Goal: Find specific page/section: Find specific page/section

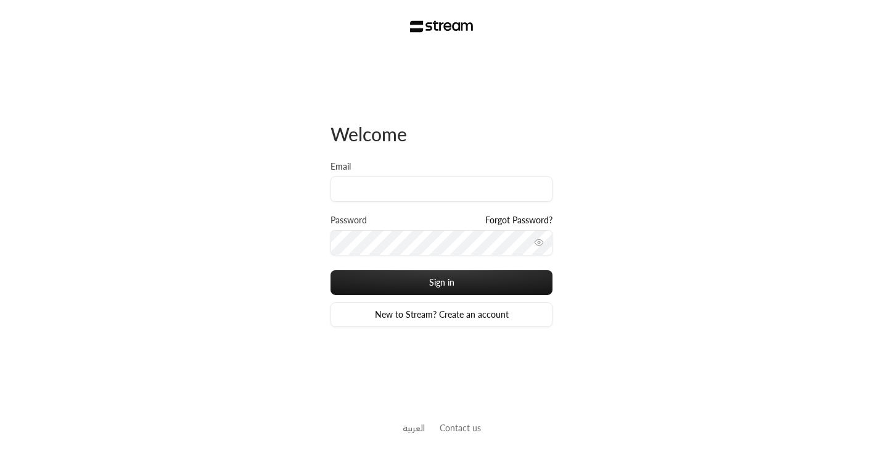
click at [64, 136] on div "Welcome Email Password Forgot Password? Sign in New to Stream? Create an accoun…" at bounding box center [441, 229] width 883 height 459
click at [377, 188] on input "Email" at bounding box center [442, 188] width 222 height 25
type input "[EMAIL_ADDRESS][DOMAIN_NAME]"
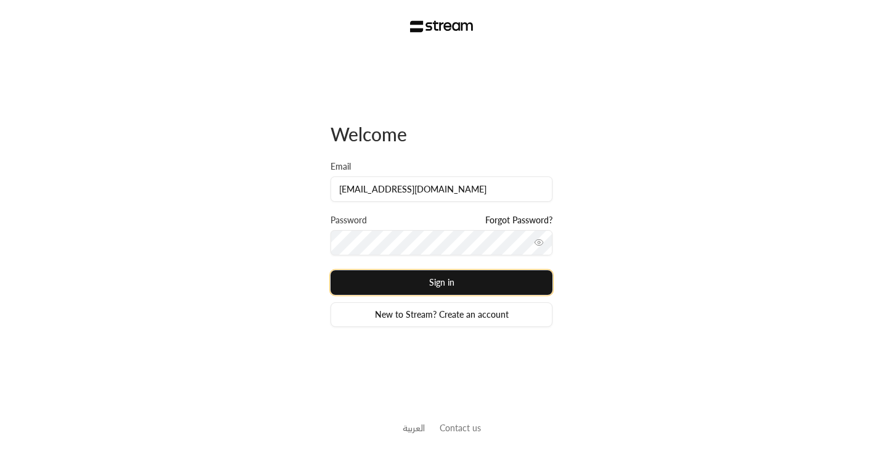
click at [395, 283] on button "Sign in" at bounding box center [442, 282] width 222 height 25
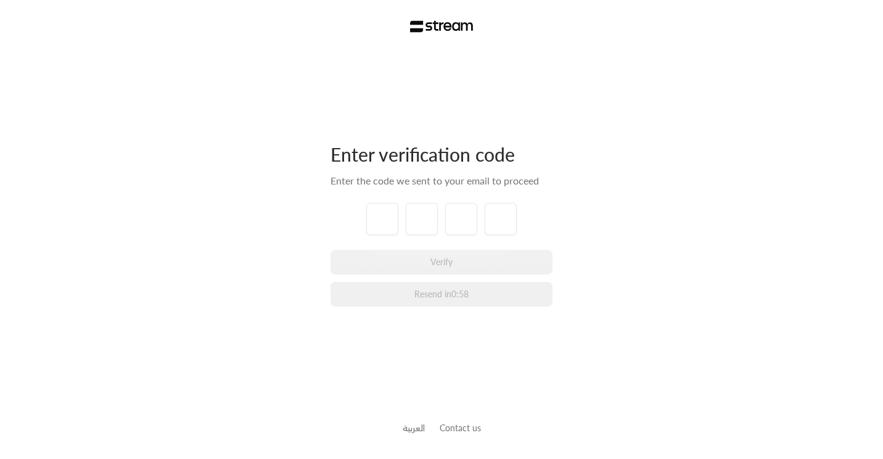
click at [217, 242] on div "Enter verification code Enter the code we sent to your email to proceed Verify …" at bounding box center [441, 229] width 883 height 459
click at [389, 223] on input "tel" at bounding box center [382, 219] width 32 height 32
type input "5"
type input "8"
type input "4"
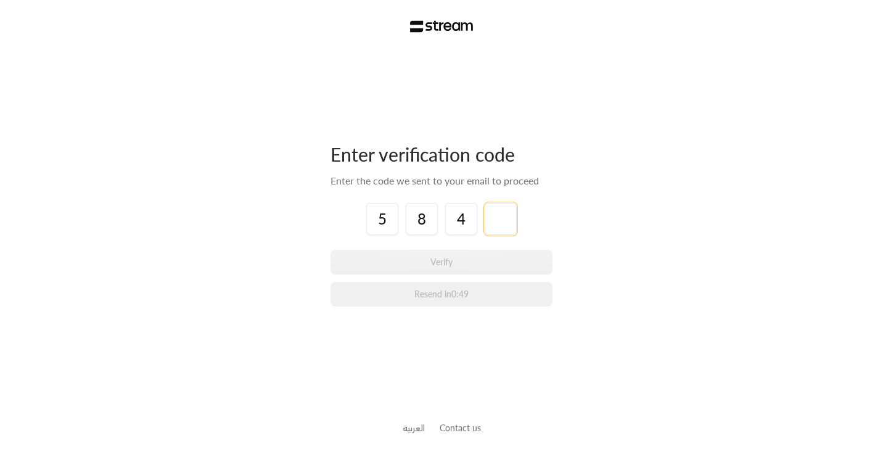
type input "4"
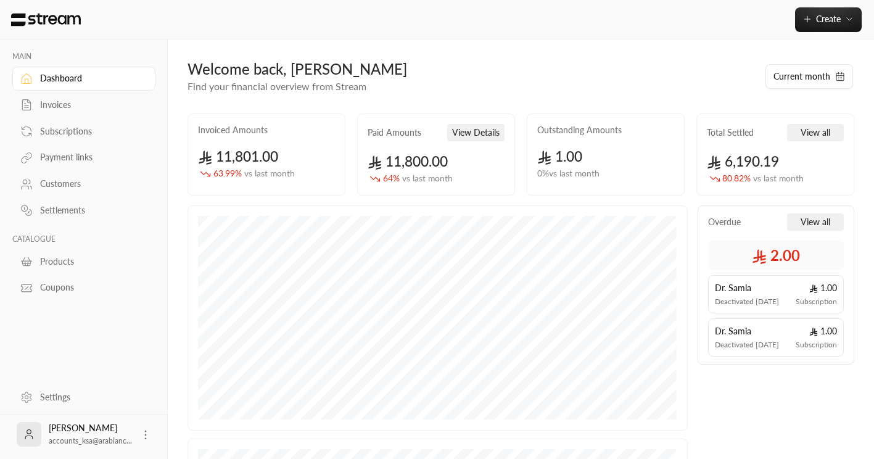
click at [57, 111] on div "Invoices" at bounding box center [90, 105] width 100 height 12
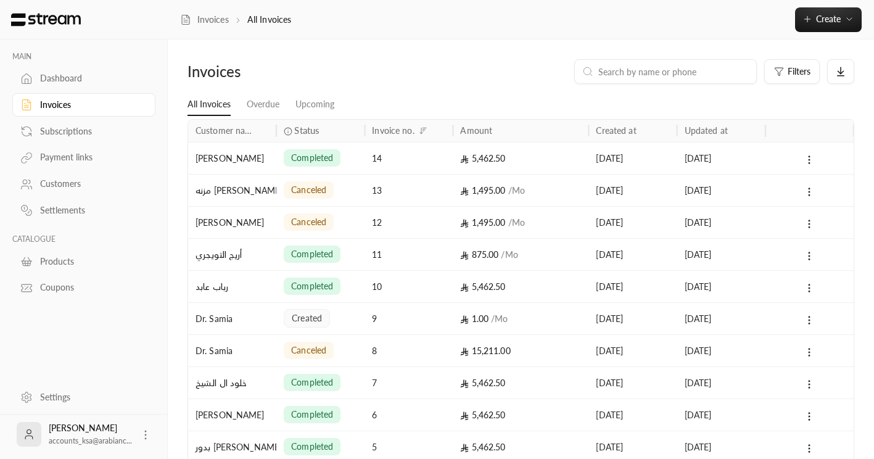
click at [74, 136] on div "Subscriptions" at bounding box center [90, 131] width 100 height 12
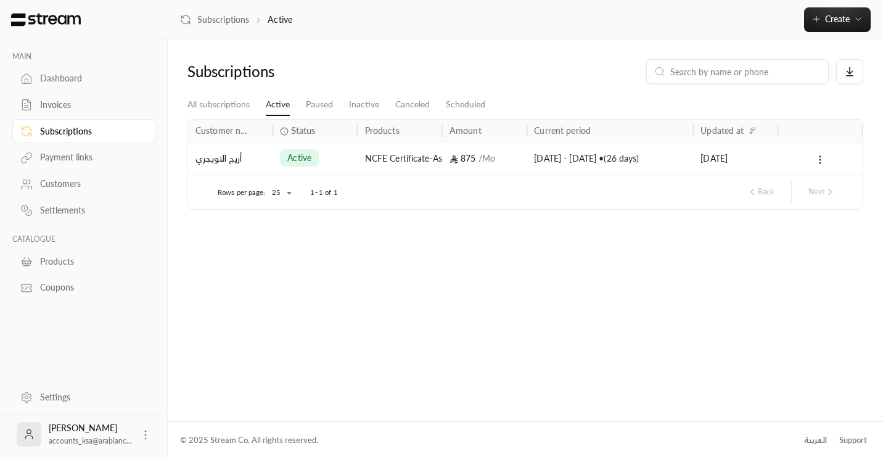
click at [61, 104] on div "Invoices" at bounding box center [90, 105] width 100 height 12
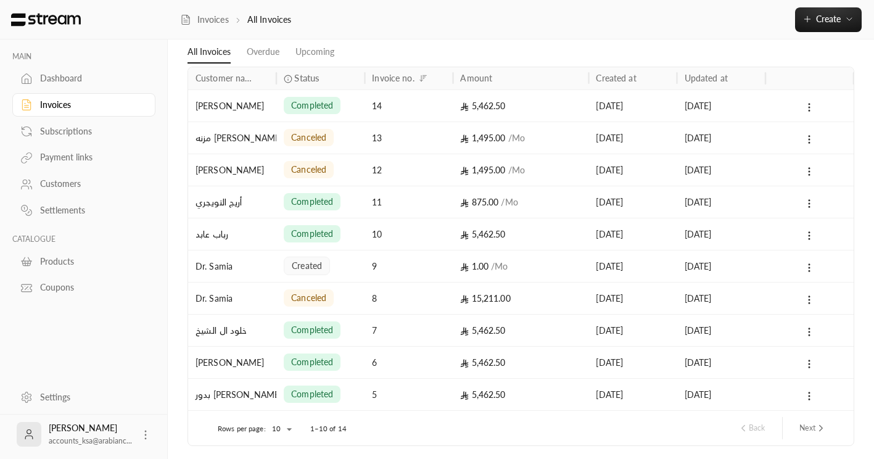
scroll to position [96, 0]
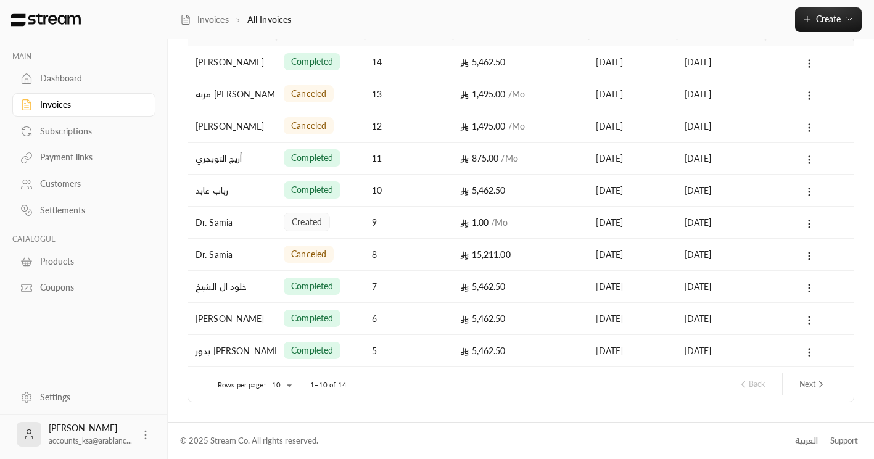
click at [799, 387] on button "Next" at bounding box center [812, 384] width 37 height 21
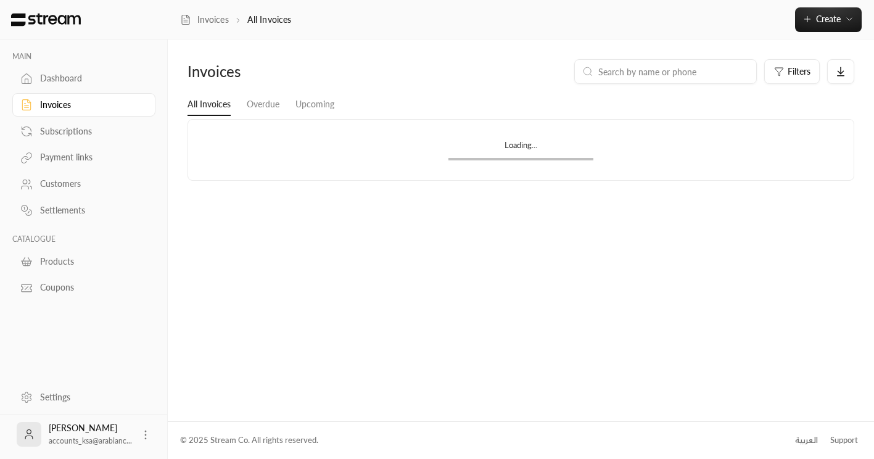
scroll to position [0, 0]
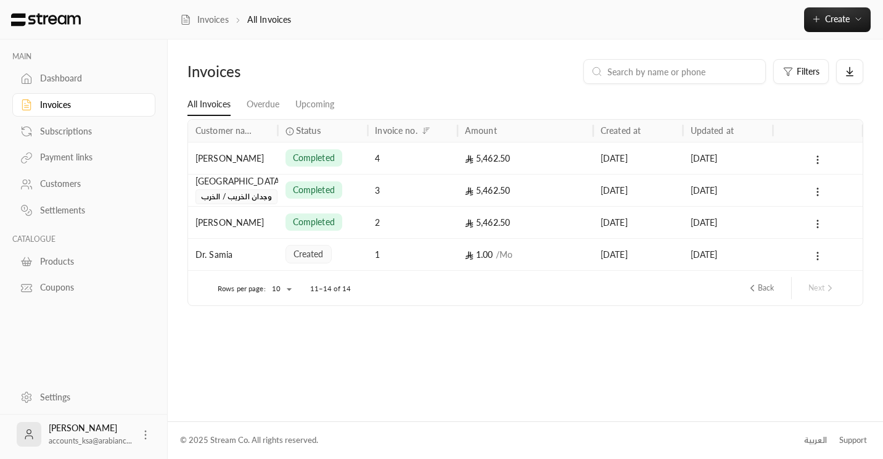
click at [763, 283] on button "Back" at bounding box center [760, 288] width 37 height 21
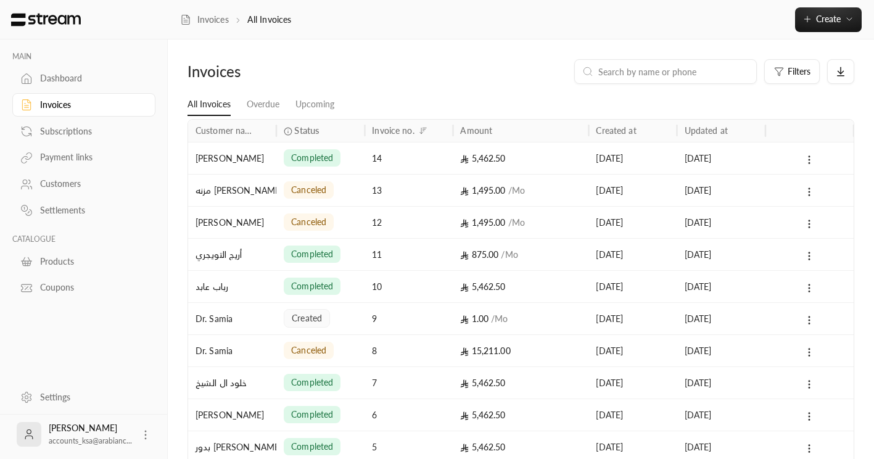
click at [72, 263] on div "Products" at bounding box center [90, 261] width 100 height 12
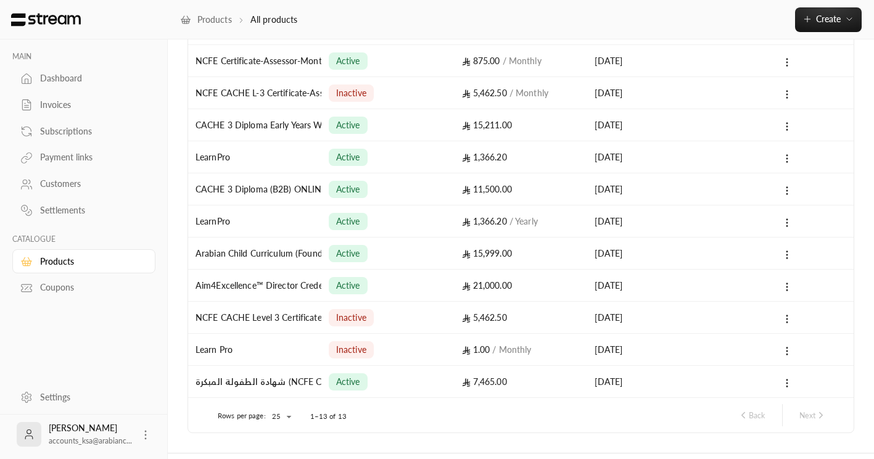
scroll to position [197, 0]
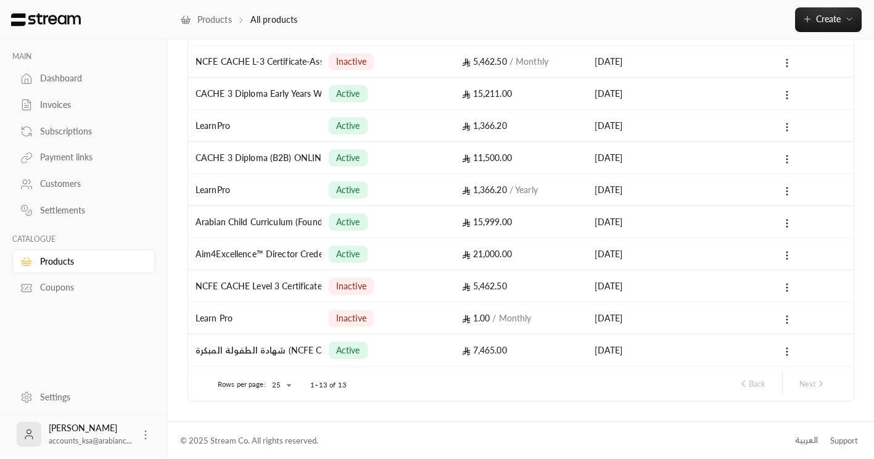
click at [812, 389] on div "Back Next" at bounding box center [782, 384] width 99 height 22
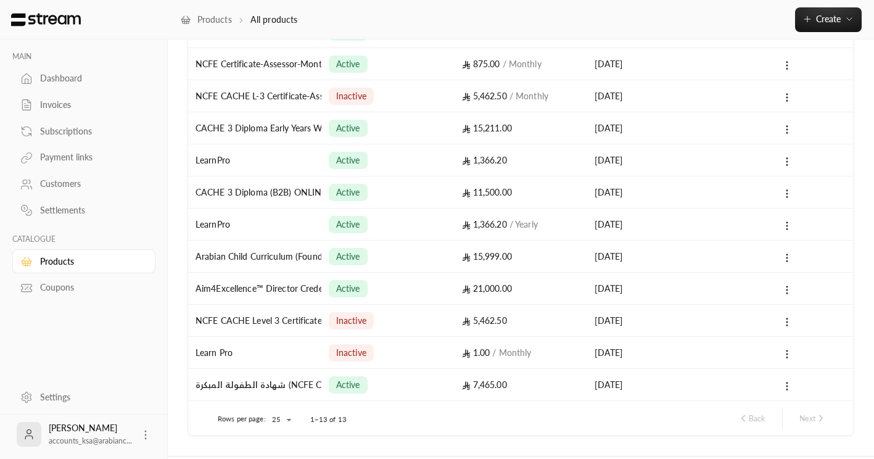
scroll to position [163, 0]
